Goal: Transaction & Acquisition: Book appointment/travel/reservation

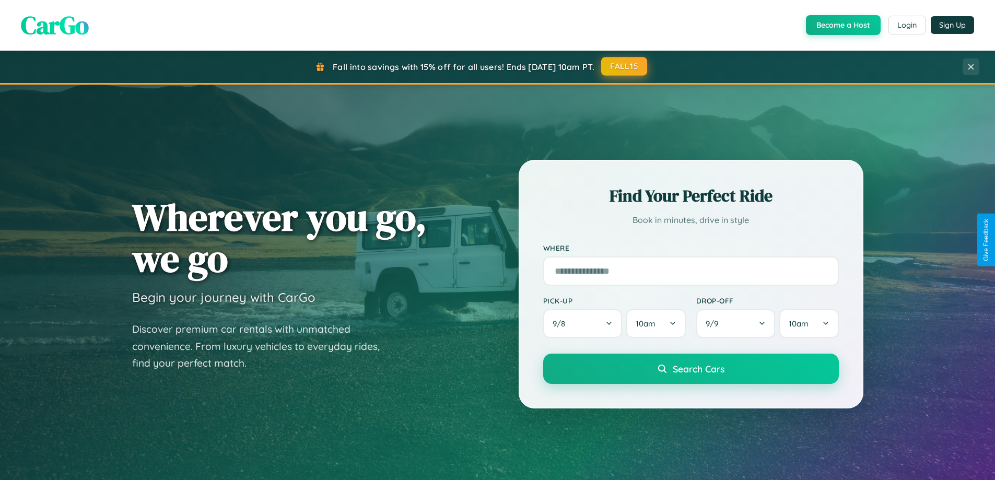
click at [625, 67] on button "FALL15" at bounding box center [624, 66] width 46 height 19
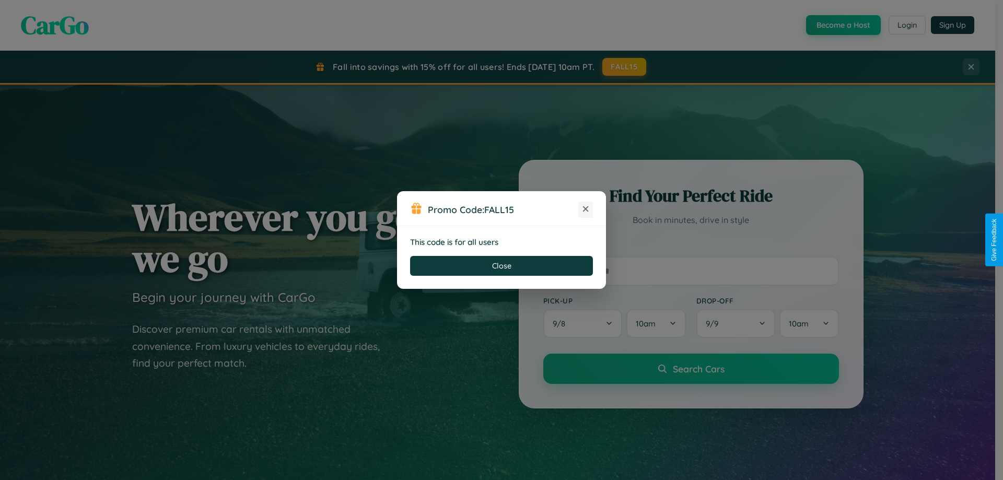
click at [586, 210] on icon at bounding box center [586, 209] width 10 height 10
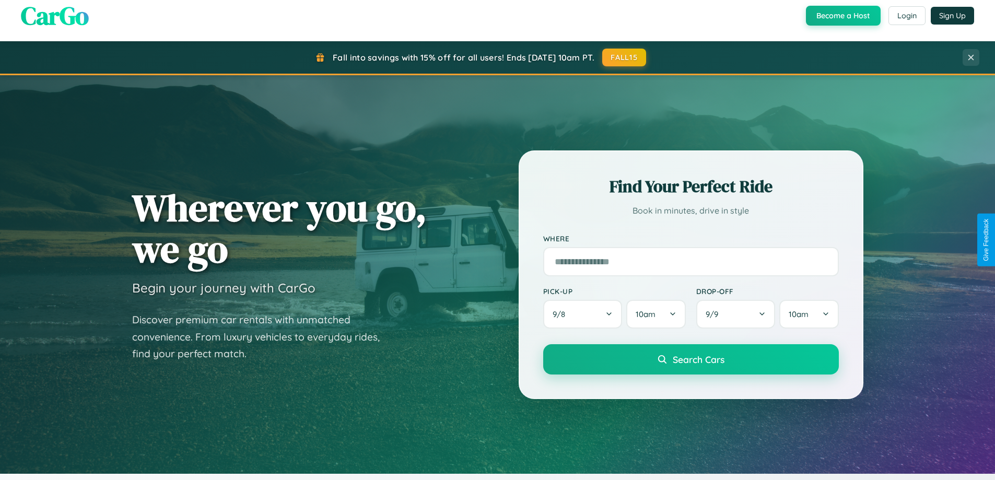
scroll to position [719, 0]
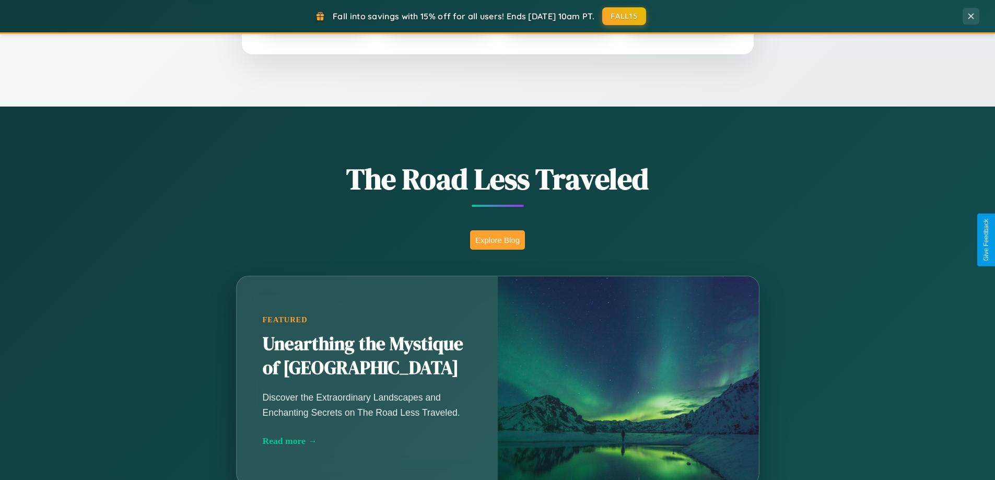
click at [497, 240] on button "Explore Blog" at bounding box center [497, 239] width 55 height 19
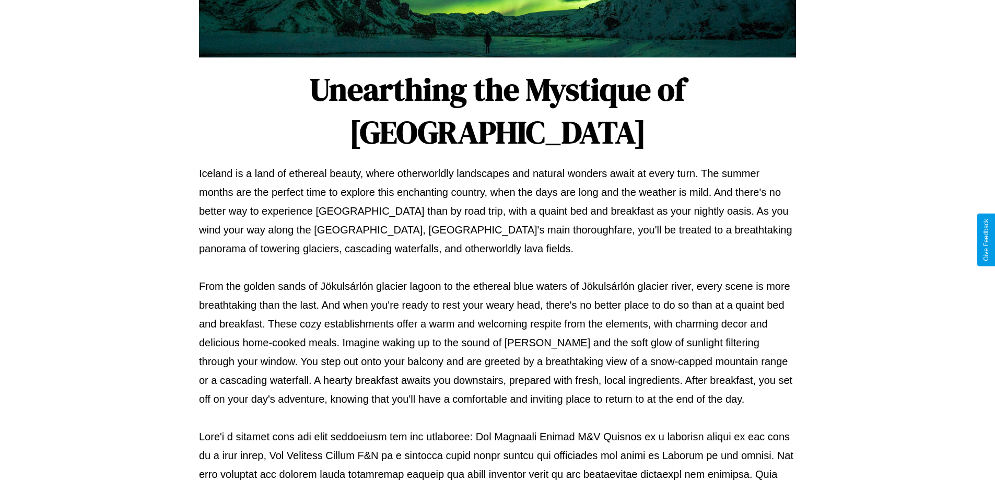
scroll to position [338, 0]
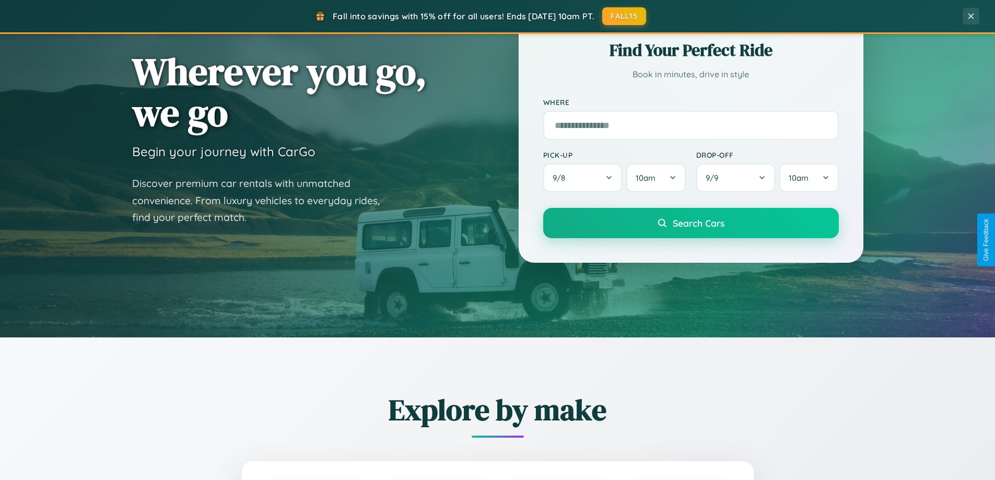
scroll to position [31, 0]
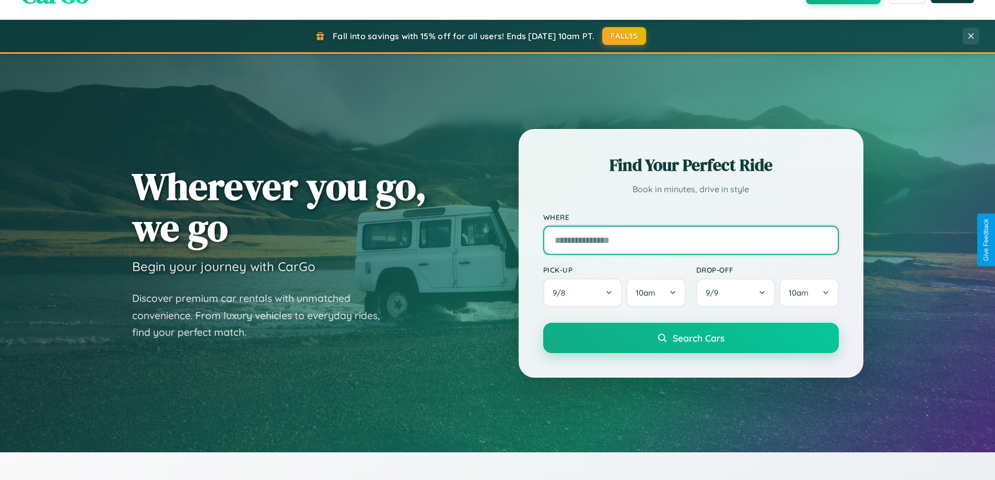
click at [691, 240] on input "text" at bounding box center [691, 240] width 296 height 29
type input "**********"
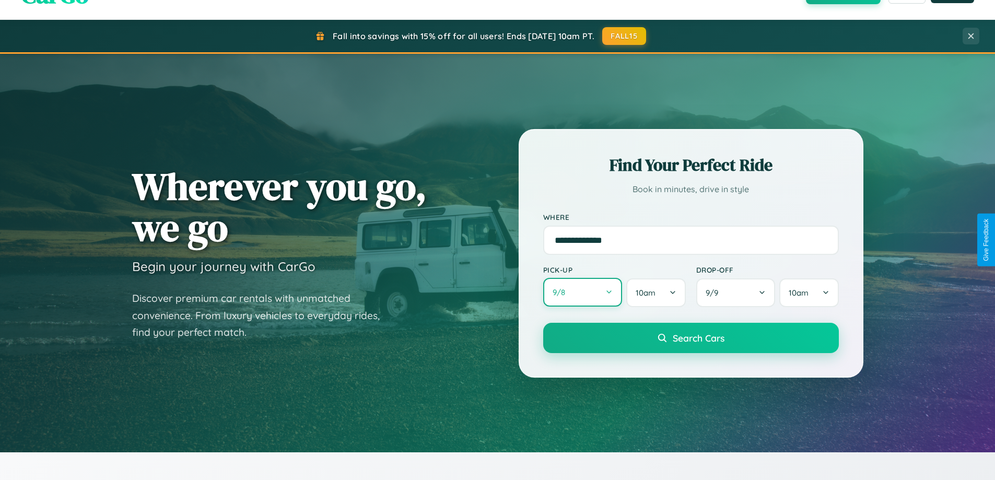
click at [583, 293] on button "9 / 8" at bounding box center [582, 292] width 79 height 29
select select "*"
select select "****"
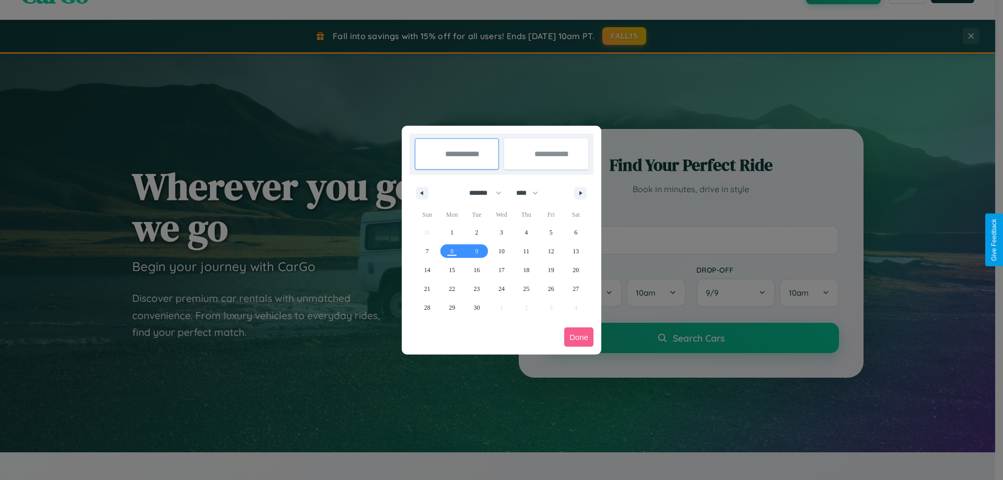
click at [481, 193] on select "******* ******** ***** ***** *** **** **** ****** ********* ******* ******** **…" at bounding box center [483, 192] width 44 height 17
select select "*"
drag, startPoint x: 532, startPoint y: 193, endPoint x: 502, endPoint y: 210, distance: 34.6
click at [532, 193] on select "**** **** **** **** **** **** **** **** **** **** **** **** **** **** **** ****…" at bounding box center [526, 192] width 31 height 17
select select "****"
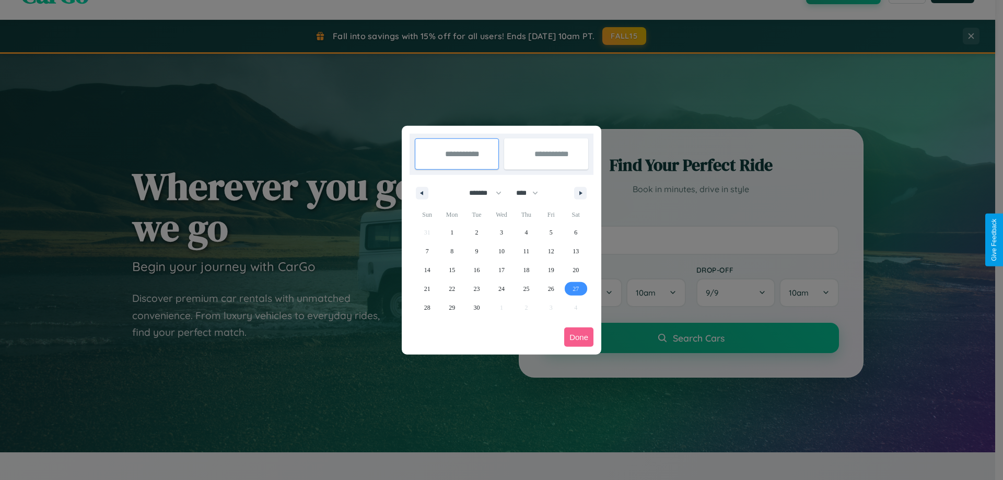
click at [576, 288] on span "27" at bounding box center [576, 289] width 6 height 19
type input "**********"
click at [477, 307] on span "30" at bounding box center [477, 307] width 6 height 19
type input "**********"
click at [579, 337] on button "Done" at bounding box center [578, 337] width 29 height 19
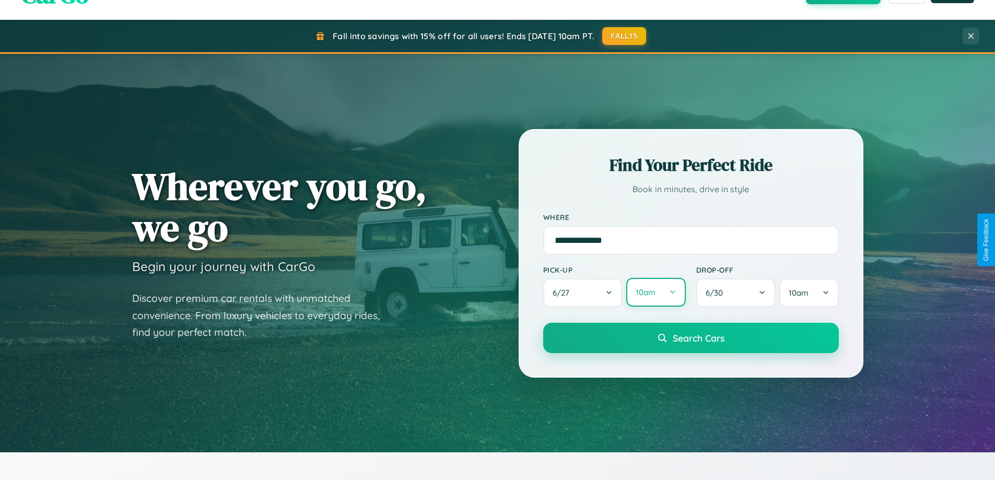
click at [656, 293] on button "10am" at bounding box center [656, 292] width 59 height 29
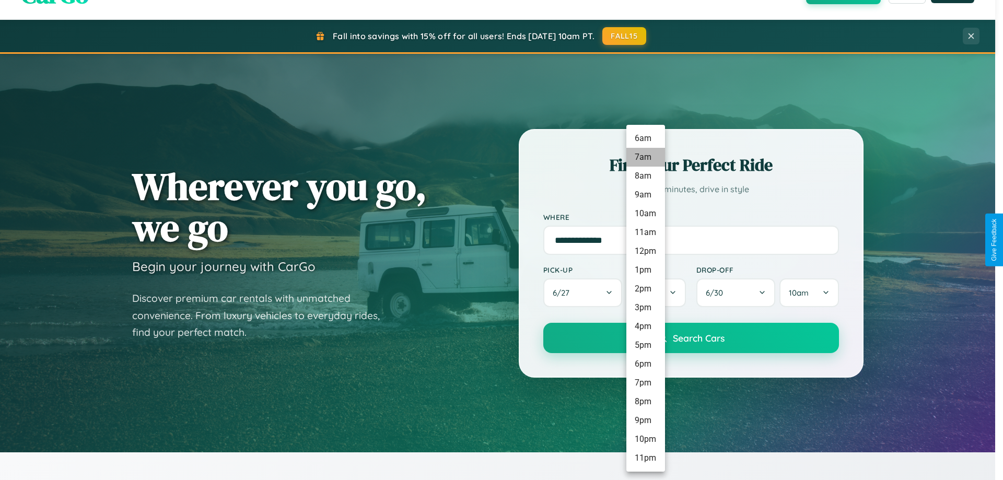
click at [645, 157] on li "7am" at bounding box center [646, 157] width 39 height 19
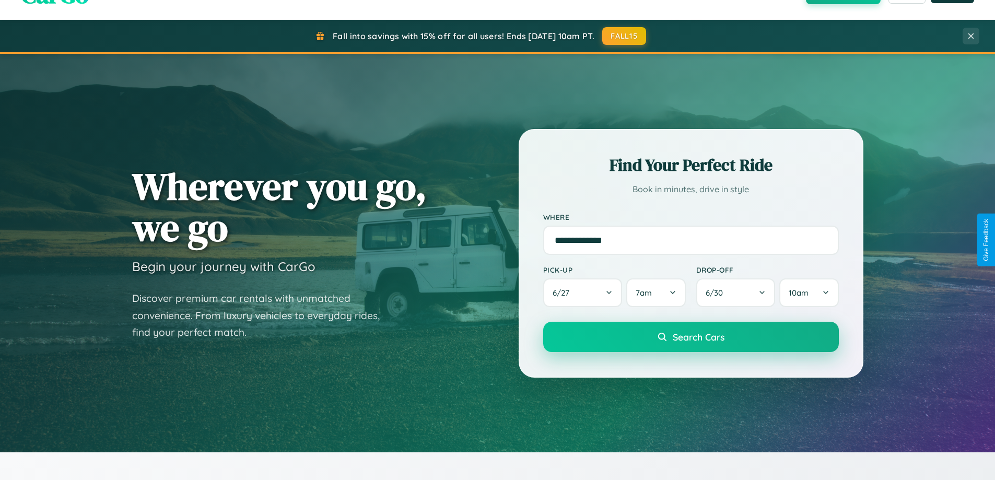
click at [691, 338] on span "Search Cars" at bounding box center [699, 336] width 52 height 11
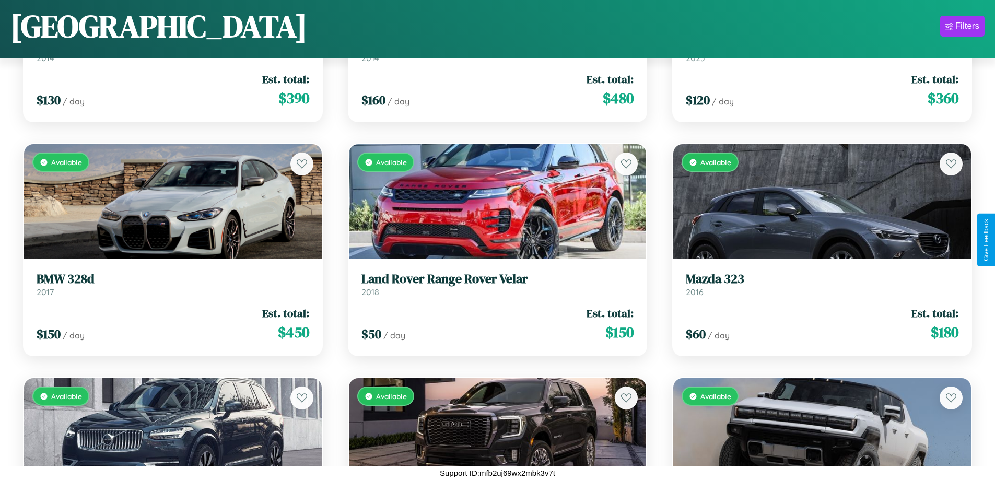
scroll to position [2721, 0]
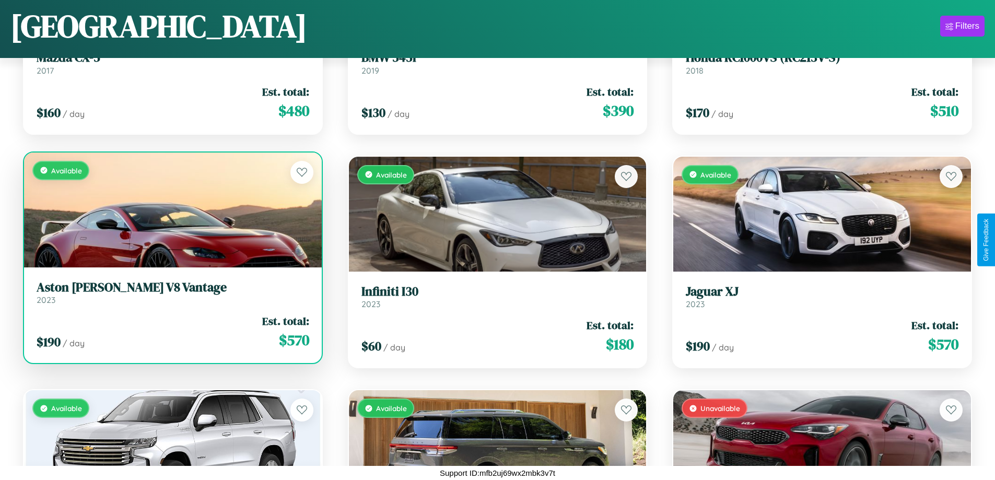
click at [171, 295] on h3 "Aston Martin V8 Vantage" at bounding box center [173, 287] width 273 height 15
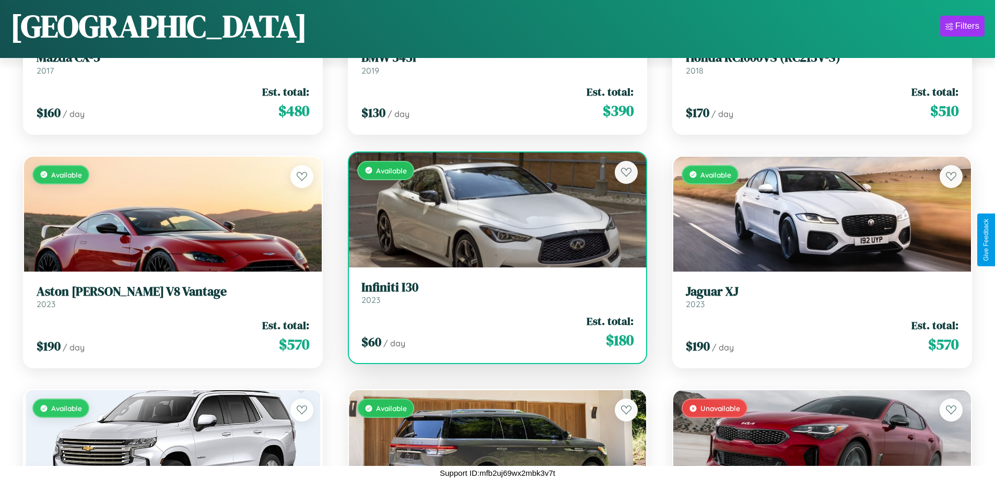
scroll to position [7635, 0]
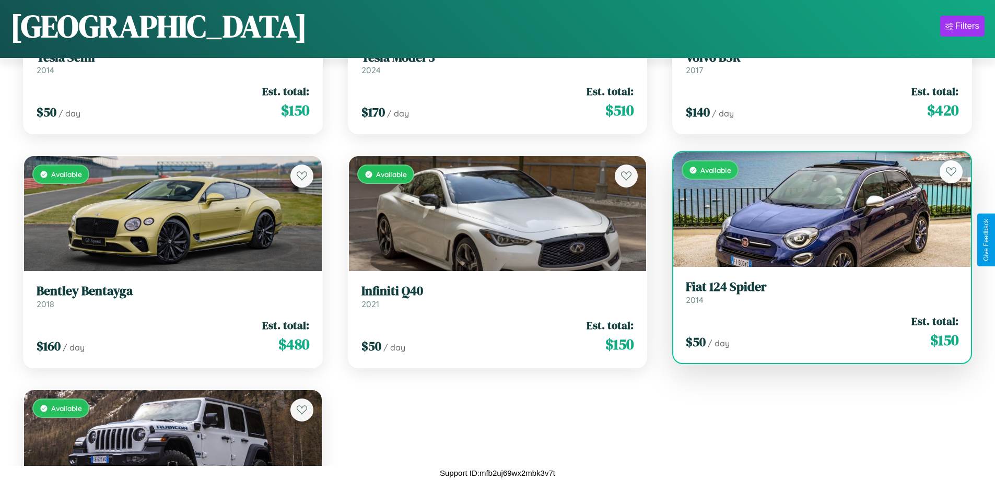
click at [816, 211] on div "Available" at bounding box center [823, 209] width 298 height 115
click at [816, 210] on div "Available" at bounding box center [823, 209] width 298 height 115
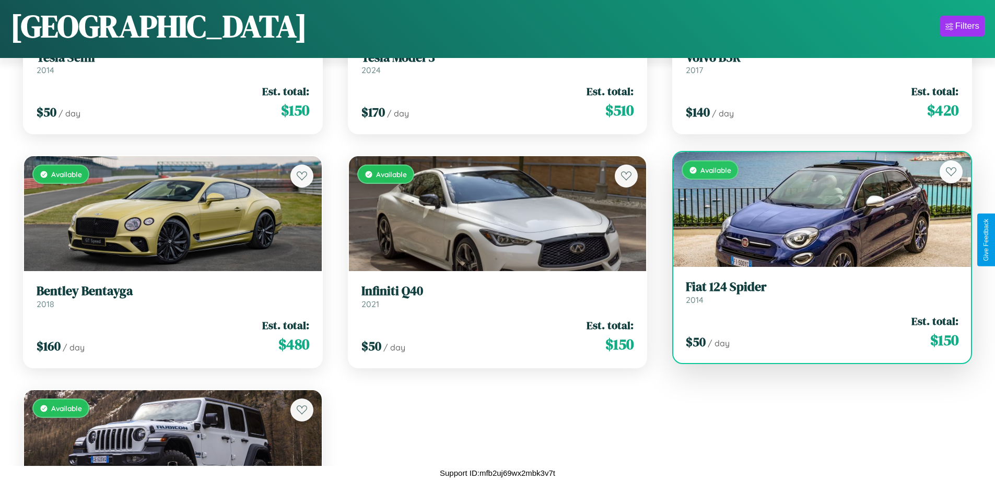
click at [816, 210] on div "Available" at bounding box center [823, 209] width 298 height 115
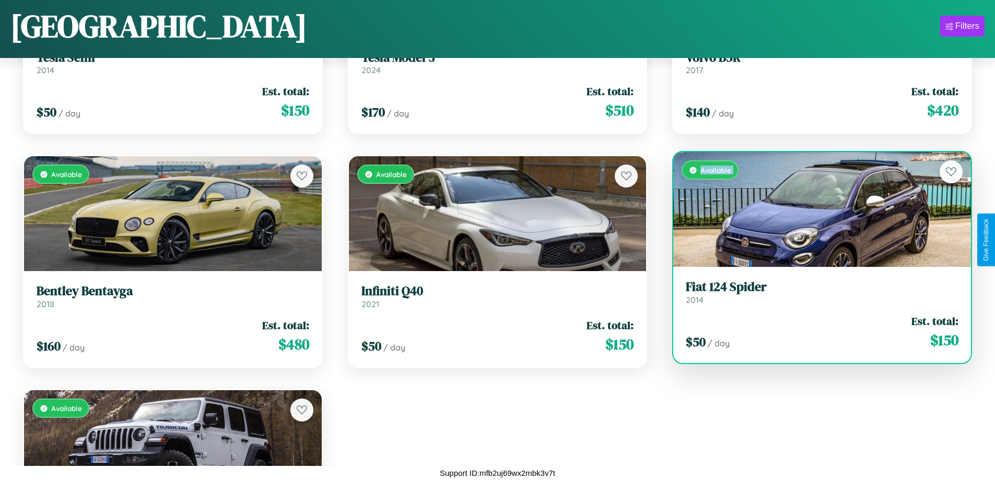
click at [816, 210] on div "Available" at bounding box center [823, 209] width 298 height 115
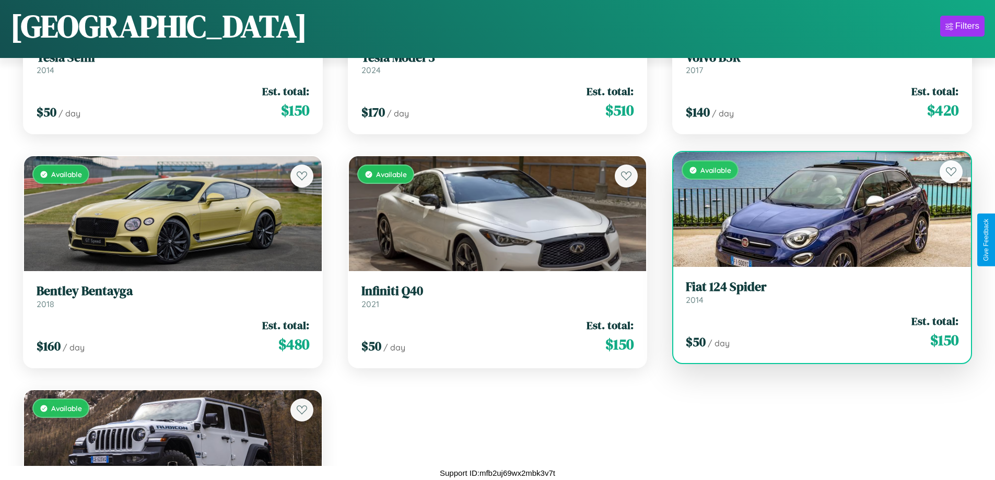
click at [816, 210] on div "Available" at bounding box center [823, 209] width 298 height 115
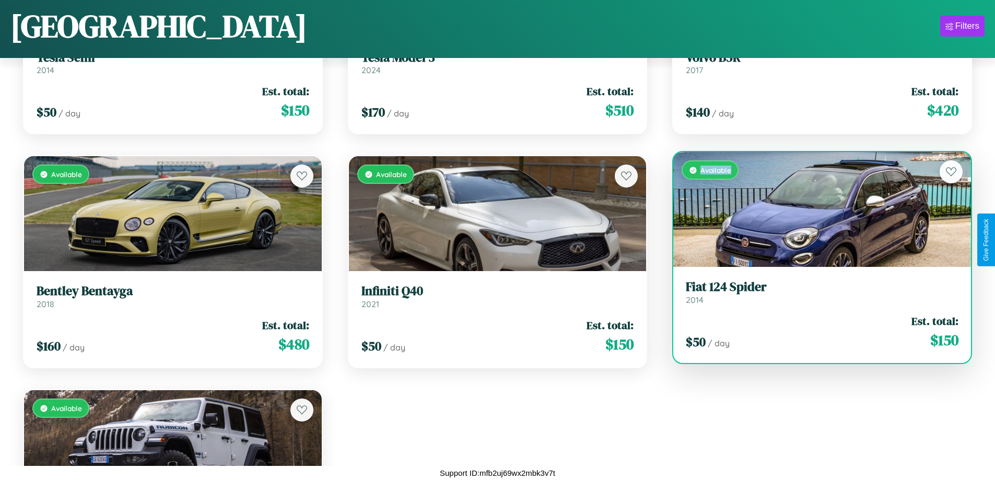
click at [816, 210] on div "Available" at bounding box center [823, 209] width 298 height 115
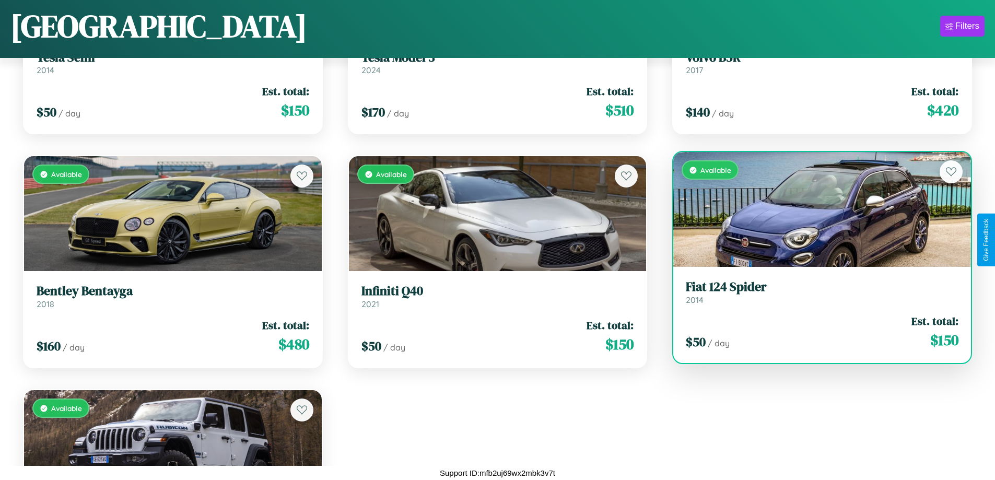
click at [816, 292] on h3 "Fiat 124 Spider" at bounding box center [822, 287] width 273 height 15
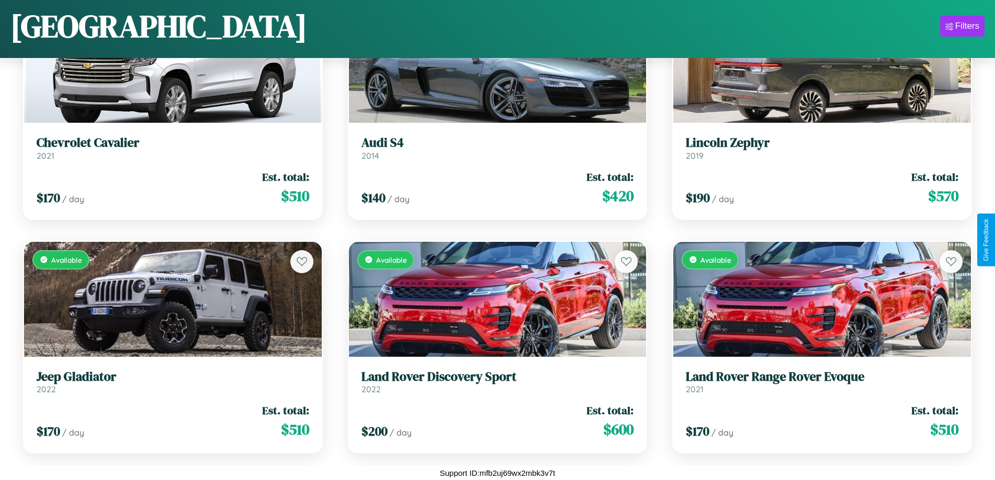
scroll to position [5763, 0]
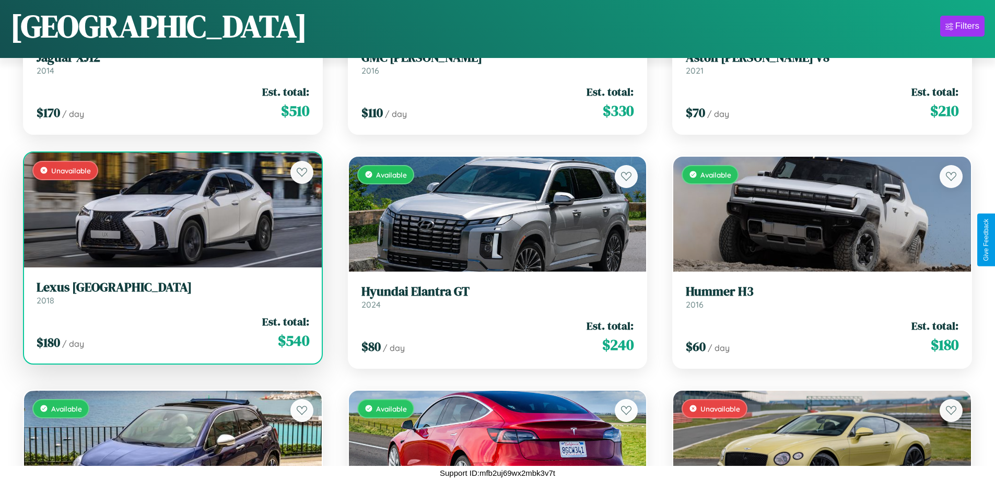
click at [171, 296] on link "Lexus TX 2018" at bounding box center [173, 293] width 273 height 26
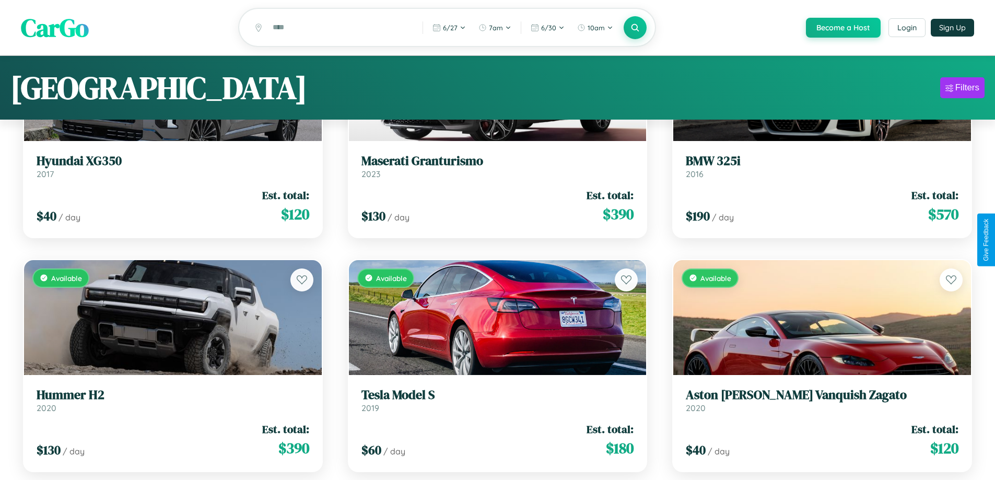
scroll to position [0, 0]
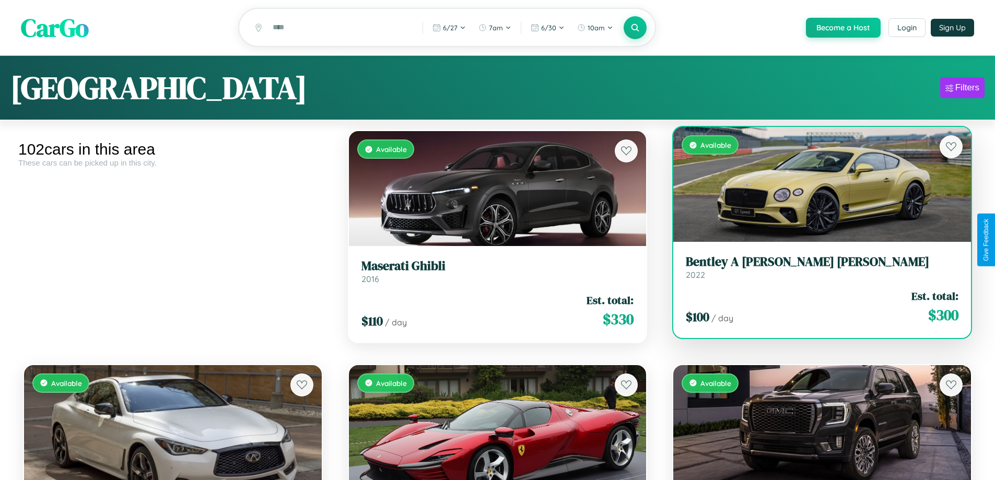
click at [816, 273] on link "Bentley A Smith GT Bentley 2022" at bounding box center [822, 267] width 273 height 26
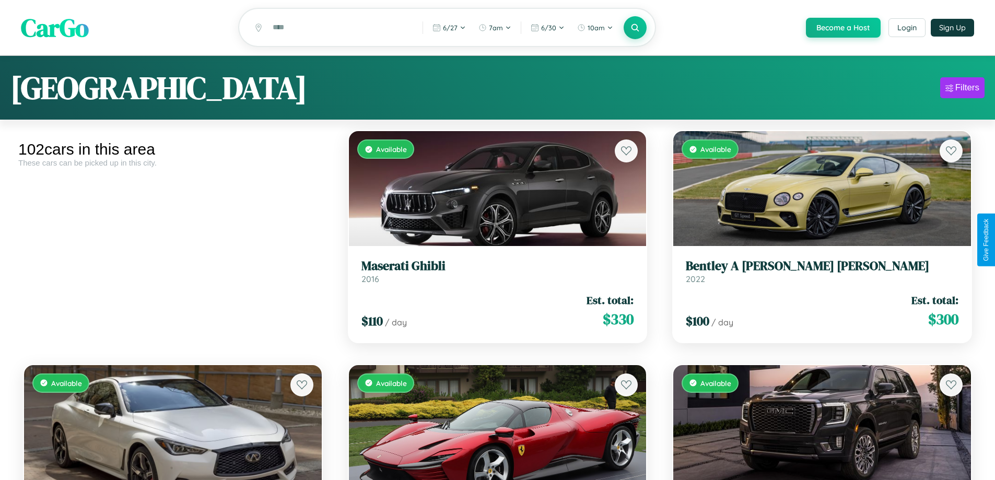
scroll to position [63, 0]
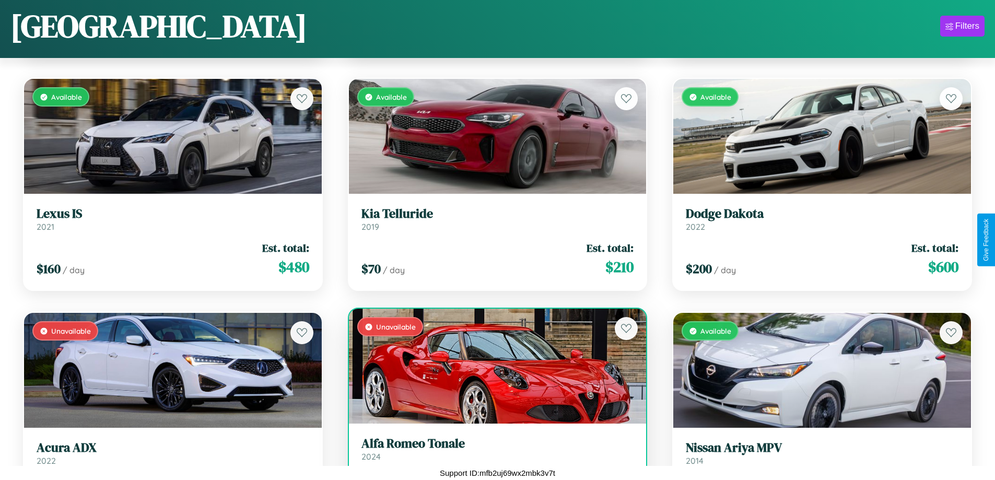
click at [493, 451] on h3 "Alfa Romeo Tonale" at bounding box center [498, 443] width 273 height 15
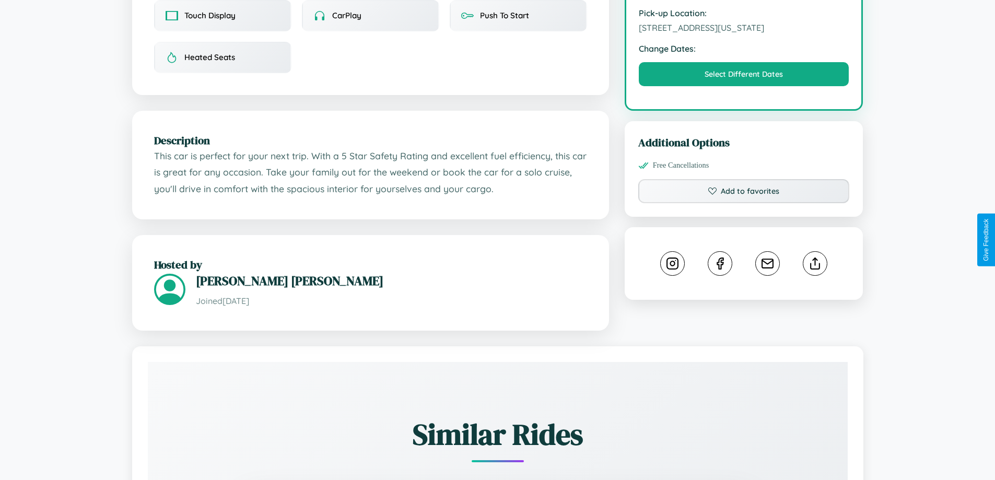
scroll to position [362, 0]
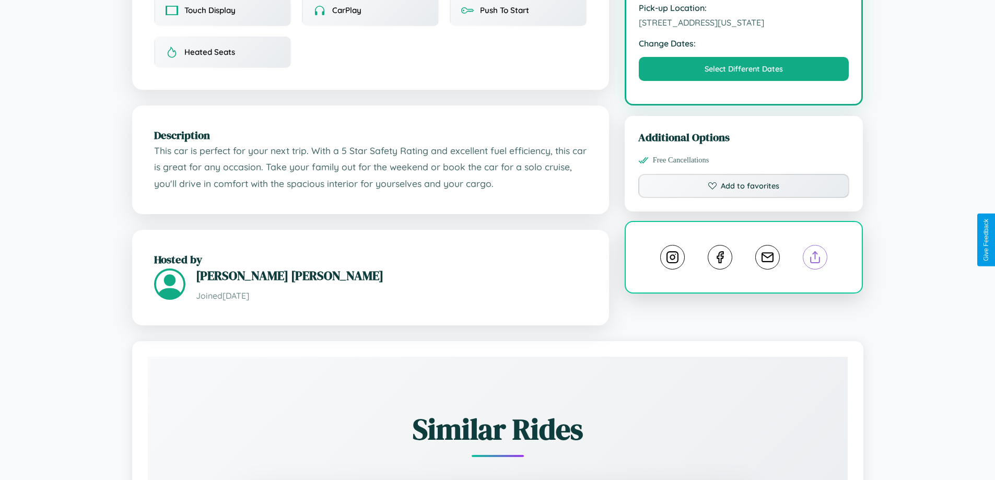
click at [816, 252] on line at bounding box center [816, 255] width 0 height 7
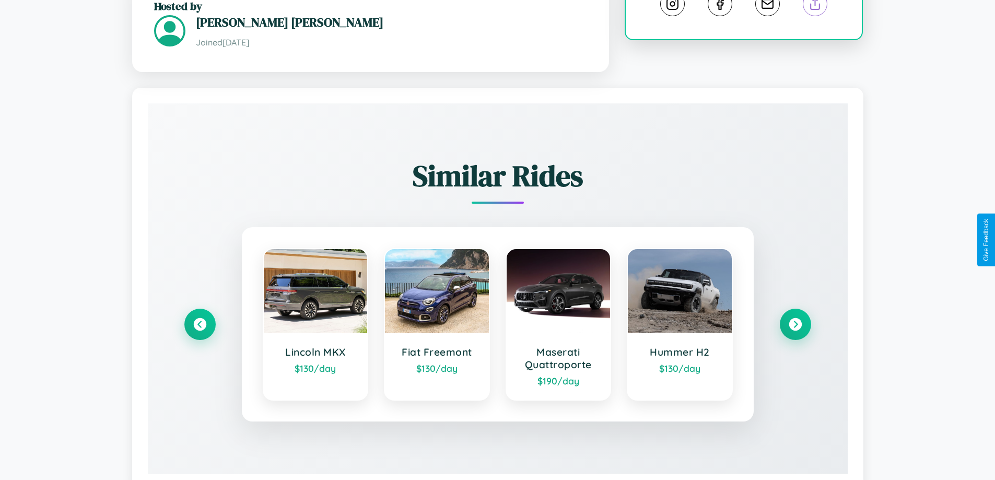
scroll to position [621, 0]
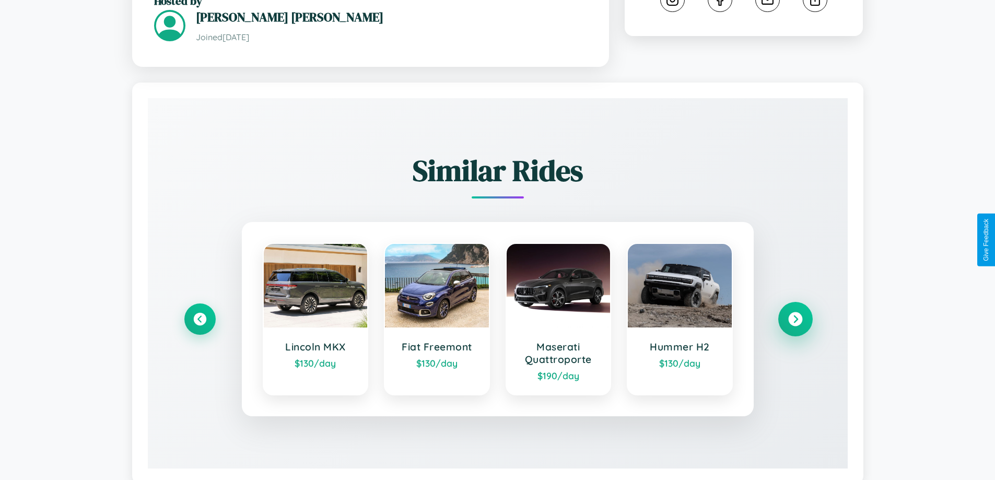
click at [795, 312] on icon at bounding box center [796, 319] width 14 height 14
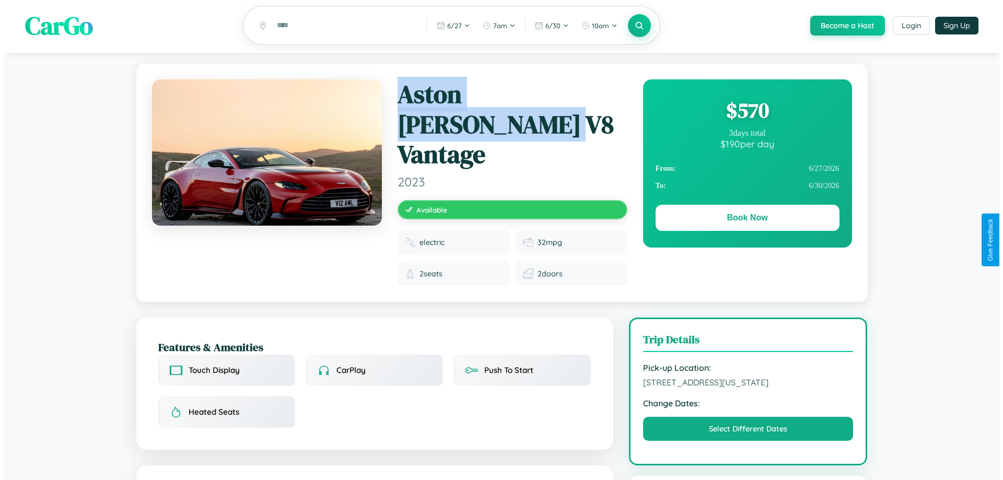
scroll to position [0, 0]
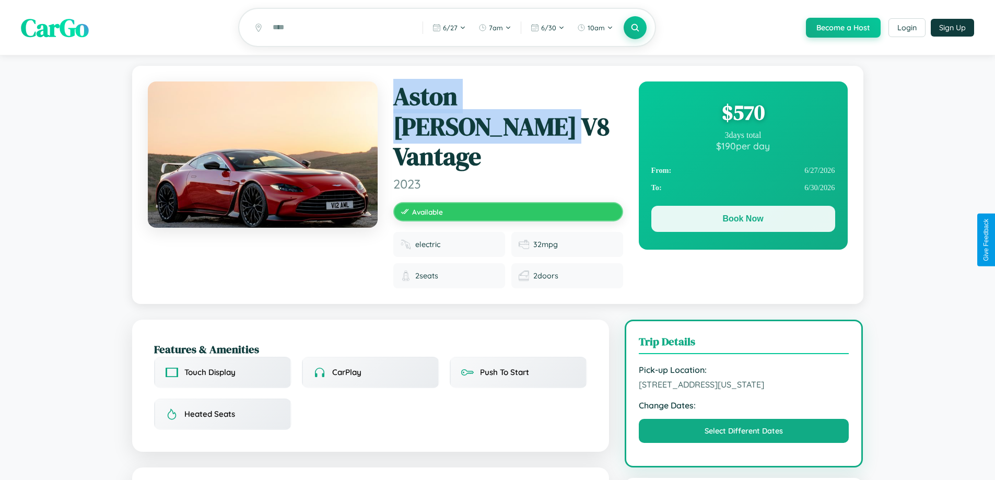
click at [743, 221] on button "Book Now" at bounding box center [744, 219] width 184 height 26
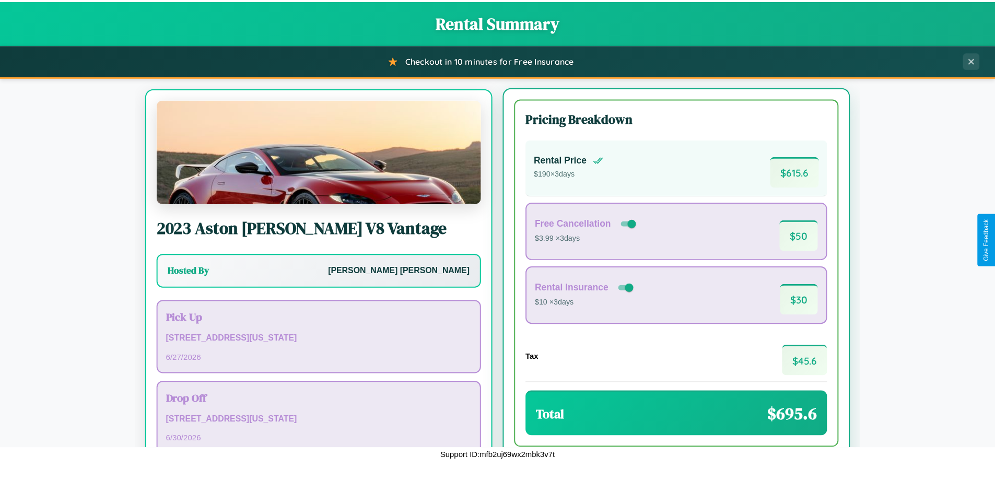
scroll to position [49, 0]
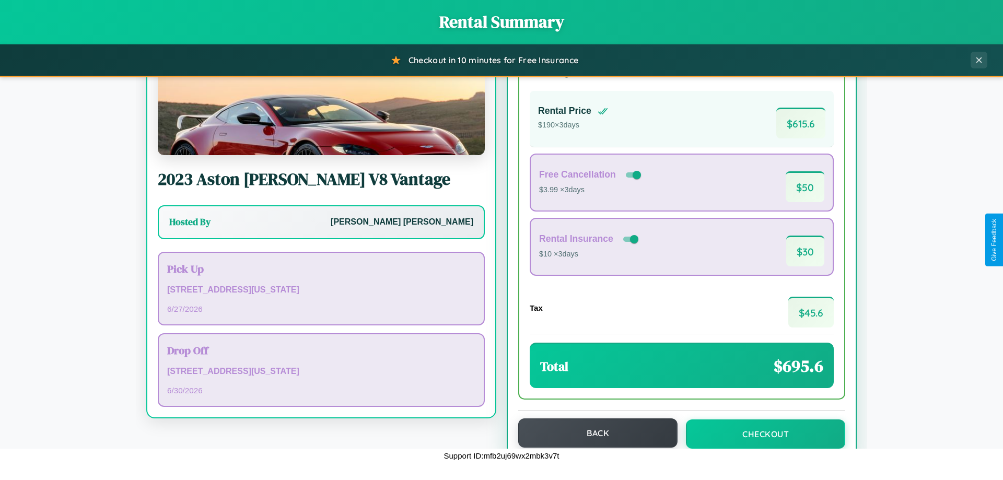
click at [593, 433] on button "Back" at bounding box center [597, 433] width 159 height 29
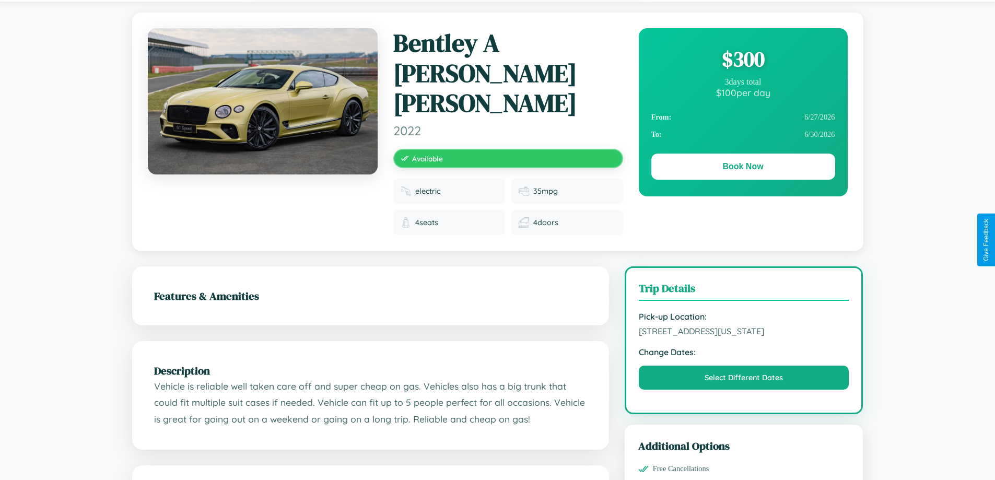
scroll to position [290, 0]
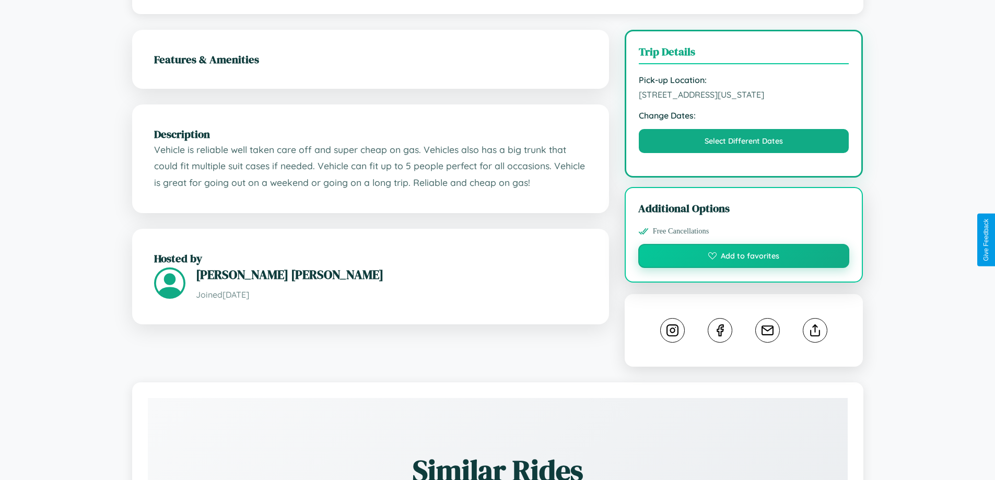
click at [744, 244] on button "Add to favorites" at bounding box center [745, 256] width 212 height 24
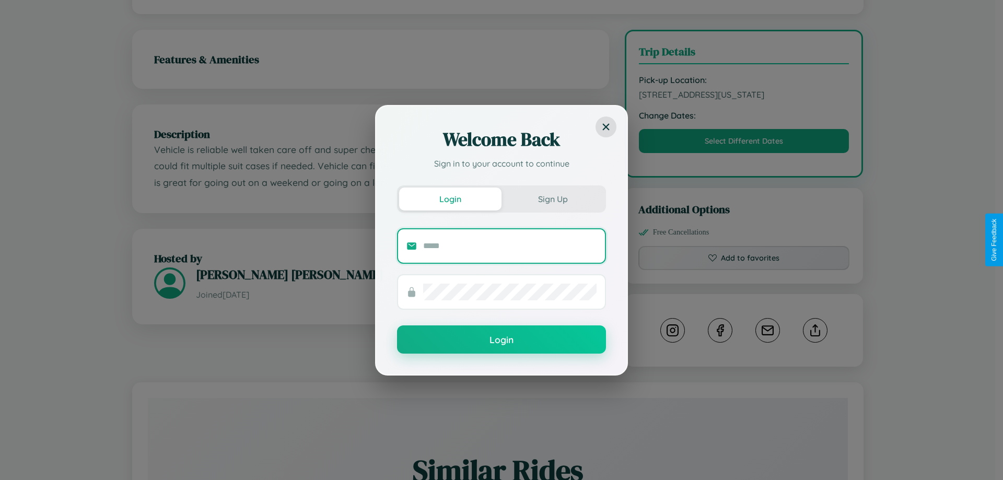
click at [510, 246] on input "text" at bounding box center [509, 246] width 173 height 17
type input "**********"
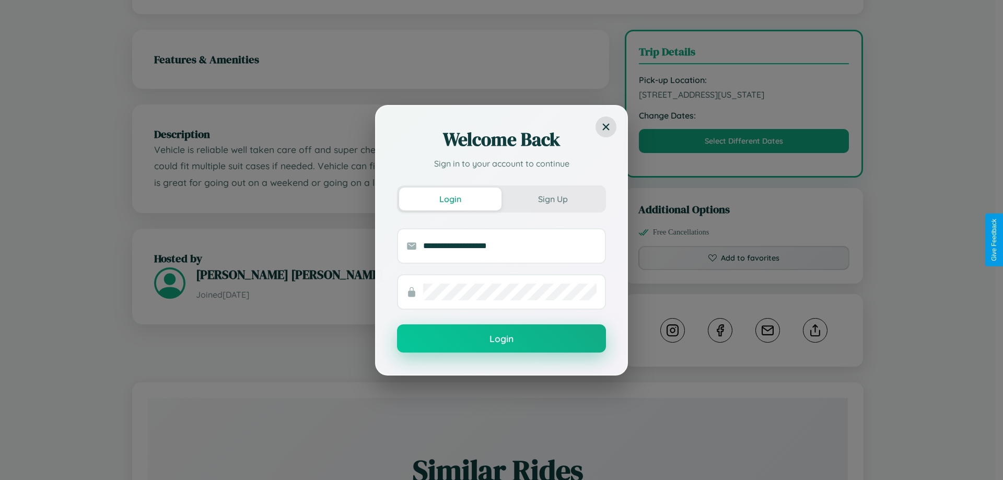
click at [502, 339] on button "Login" at bounding box center [501, 339] width 209 height 28
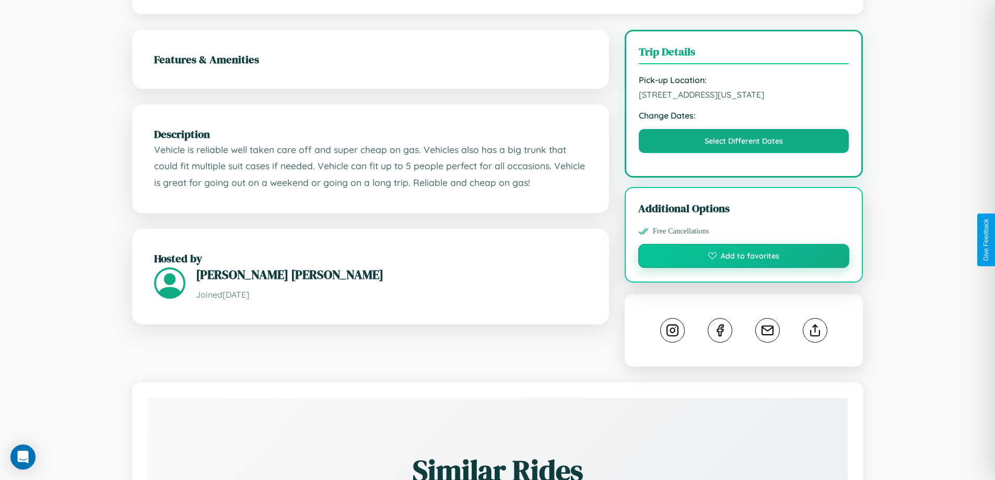
click at [744, 244] on button "Add to favorites" at bounding box center [745, 256] width 212 height 24
